Goal: Information Seeking & Learning: Learn about a topic

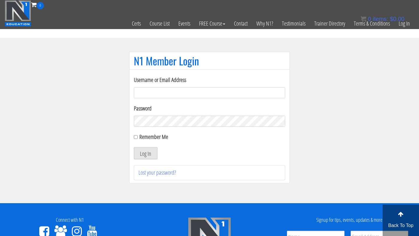
type input "pbkirby12@gmail.com"
click at [142, 151] on button "Log In" at bounding box center [146, 153] width 24 height 12
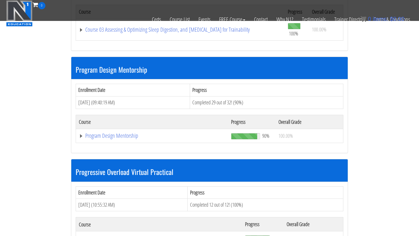
scroll to position [573, 0]
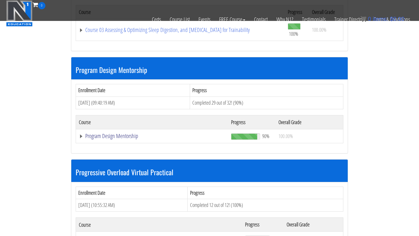
click at [131, 133] on link "Program Design Mentorship" at bounding box center [152, 136] width 146 height 6
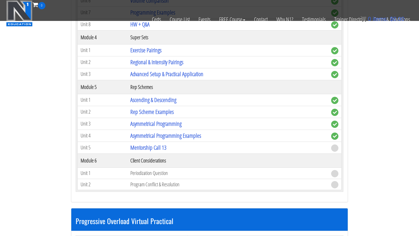
scroll to position [996, 0]
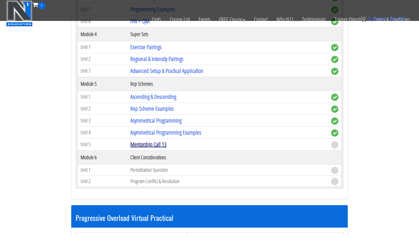
click at [149, 146] on link "Mentorship Call 13" at bounding box center [148, 145] width 36 height 8
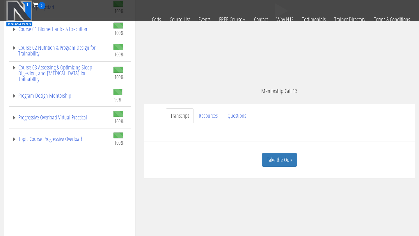
scroll to position [103, 0]
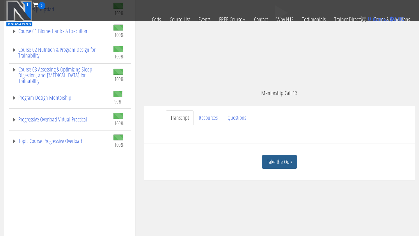
click at [282, 160] on link "Take the Quiz" at bounding box center [279, 162] width 35 height 14
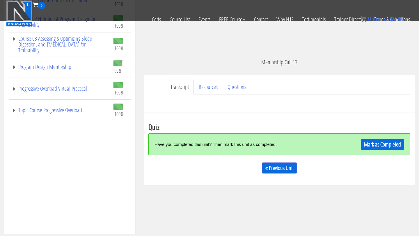
scroll to position [135, 0]
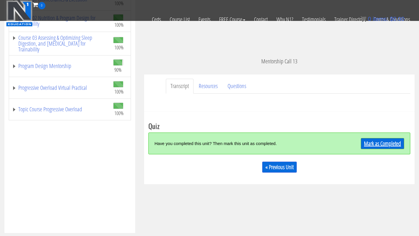
click at [381, 144] on link "Mark as Completed" at bounding box center [382, 143] width 43 height 11
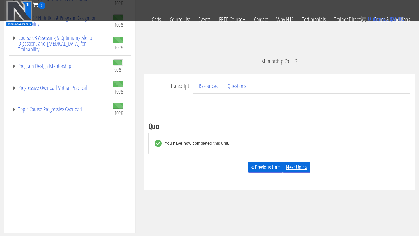
click at [304, 167] on link "Next Unit »" at bounding box center [297, 167] width 28 height 11
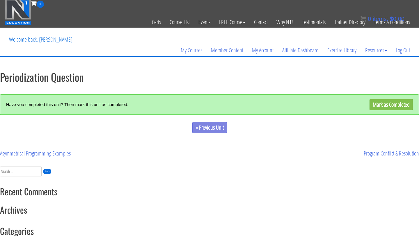
scroll to position [6, 0]
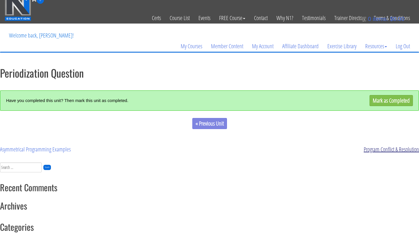
click at [375, 150] on link "Program Conflict & Resolution" at bounding box center [391, 150] width 55 height 8
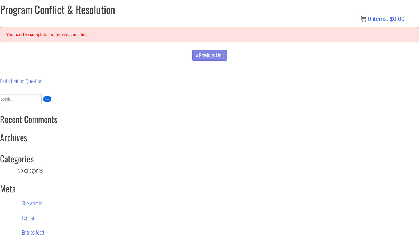
scroll to position [70, 0]
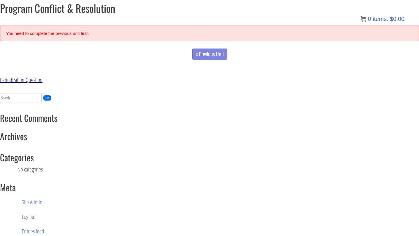
click at [38, 80] on link "Periodization Question" at bounding box center [21, 80] width 43 height 8
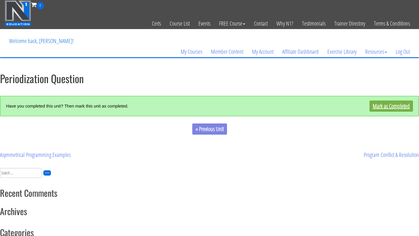
click at [398, 108] on link "Mark as Completed" at bounding box center [391, 106] width 43 height 11
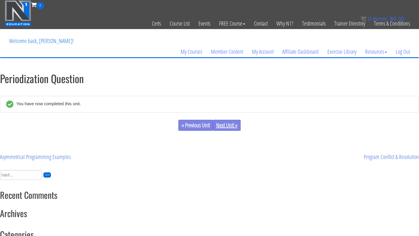
click at [236, 130] on link "Next Unit »" at bounding box center [227, 125] width 28 height 11
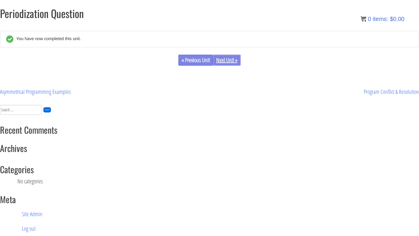
scroll to position [73, 0]
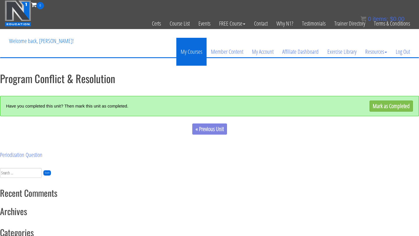
click at [191, 54] on link "My Courses" at bounding box center [191, 52] width 30 height 28
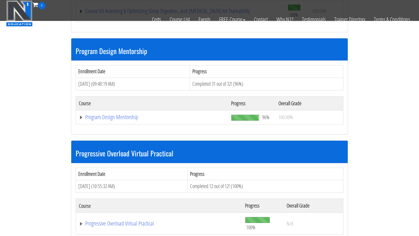
scroll to position [603, 0]
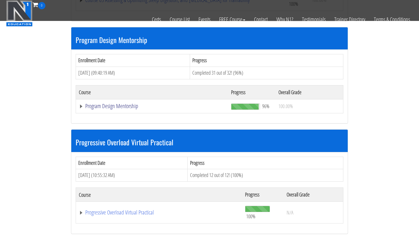
click at [125, 105] on link "Program Design Mentorship" at bounding box center [152, 106] width 146 height 6
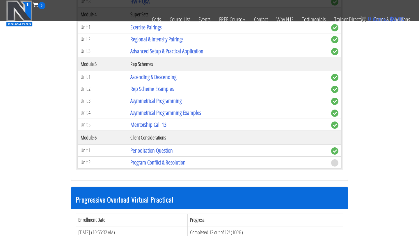
scroll to position [1014, 0]
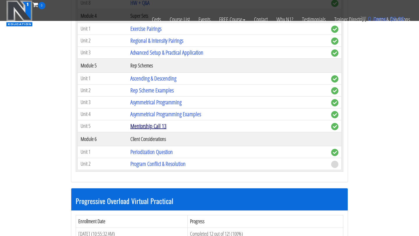
click at [151, 127] on link "Mentorship Call 13" at bounding box center [148, 126] width 36 height 8
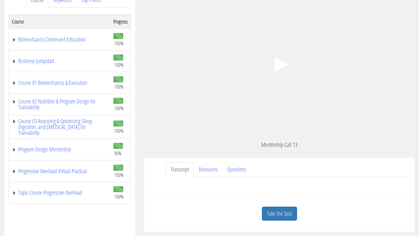
scroll to position [94, 0]
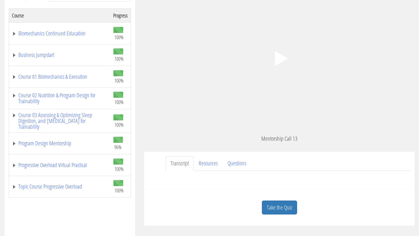
click at [284, 59] on polygon at bounding box center [281, 58] width 13 height 15
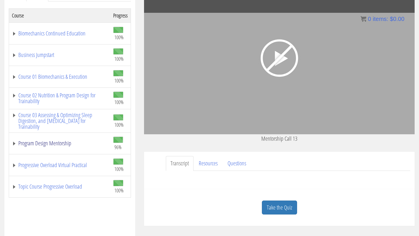
click at [51, 144] on link "Program Design Mentorship" at bounding box center [60, 144] width 96 height 6
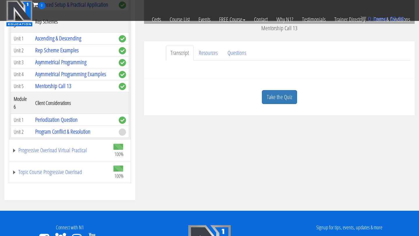
scroll to position [169, 0]
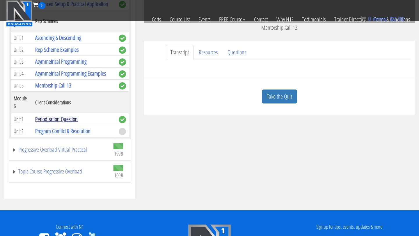
click at [53, 120] on link "Periodization Question" at bounding box center [56, 119] width 43 height 8
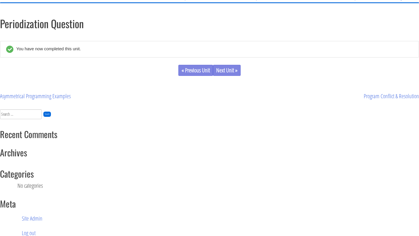
scroll to position [2, 0]
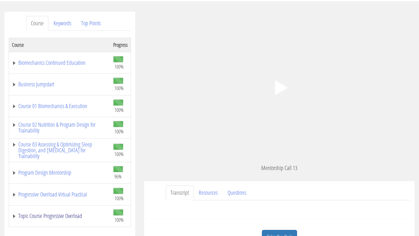
scroll to position [63, 0]
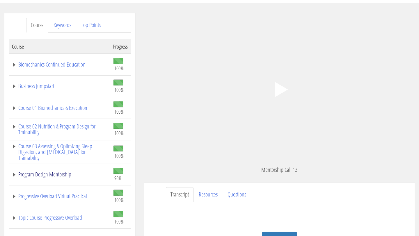
click at [60, 177] on link "Program Design Mentorship" at bounding box center [60, 175] width 96 height 6
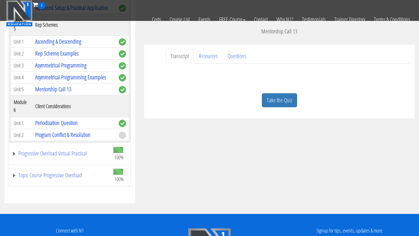
scroll to position [167, 0]
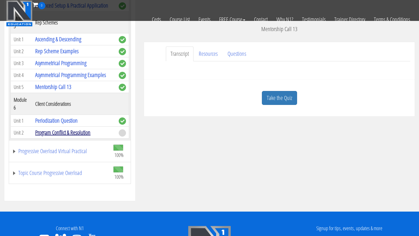
click at [63, 134] on link "Program Conflict & Resolution" at bounding box center [62, 133] width 55 height 8
